Goal: Information Seeking & Learning: Learn about a topic

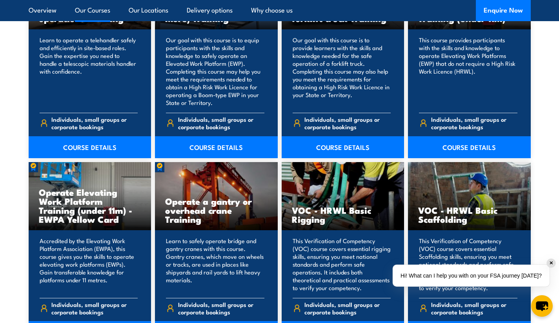
scroll to position [745, 0]
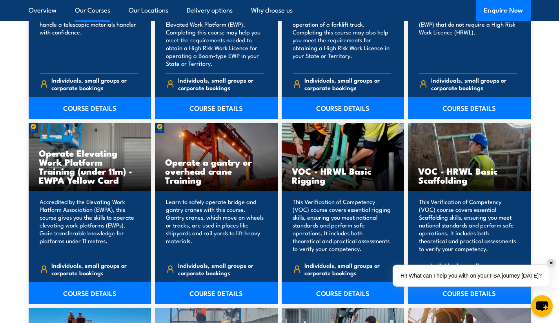
click at [329, 293] on link "COURSE DETAILS" at bounding box center [343, 293] width 123 height 22
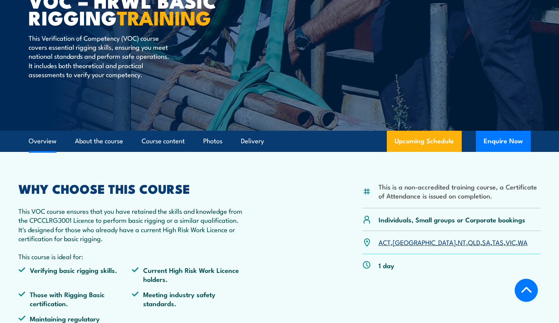
scroll to position [157, 0]
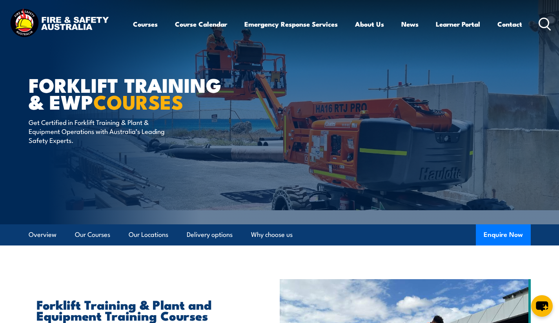
click at [546, 24] on icon at bounding box center [544, 24] width 13 height 13
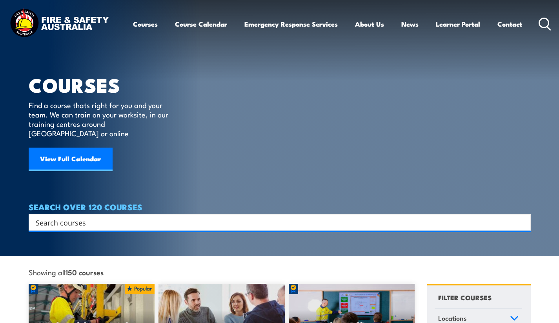
click at [105, 217] on input "Search input" at bounding box center [275, 223] width 478 height 12
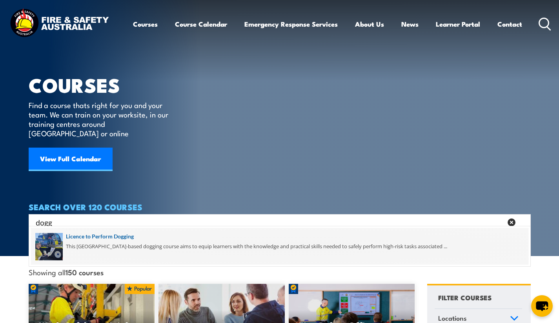
type input "dogg"
click at [108, 242] on span at bounding box center [279, 246] width 497 height 37
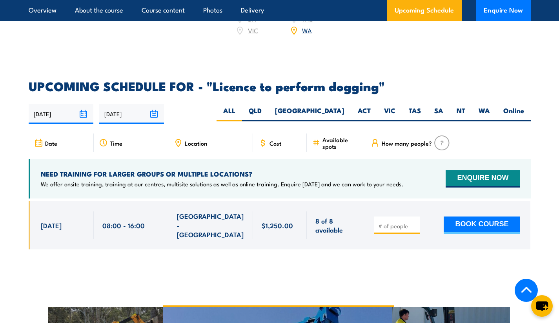
scroll to position [1137, 0]
